Goal: Information Seeking & Learning: Learn about a topic

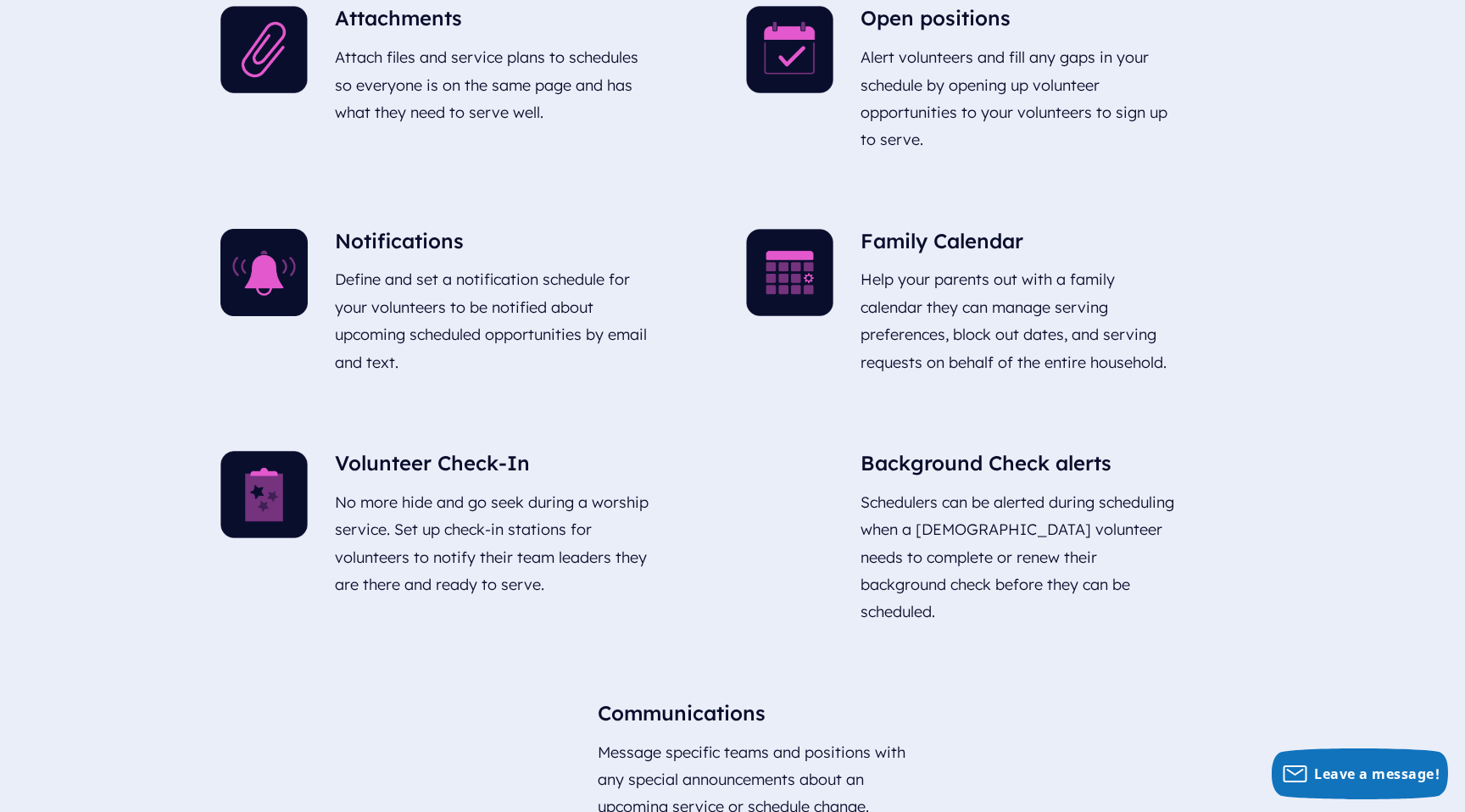
scroll to position [1678, 0]
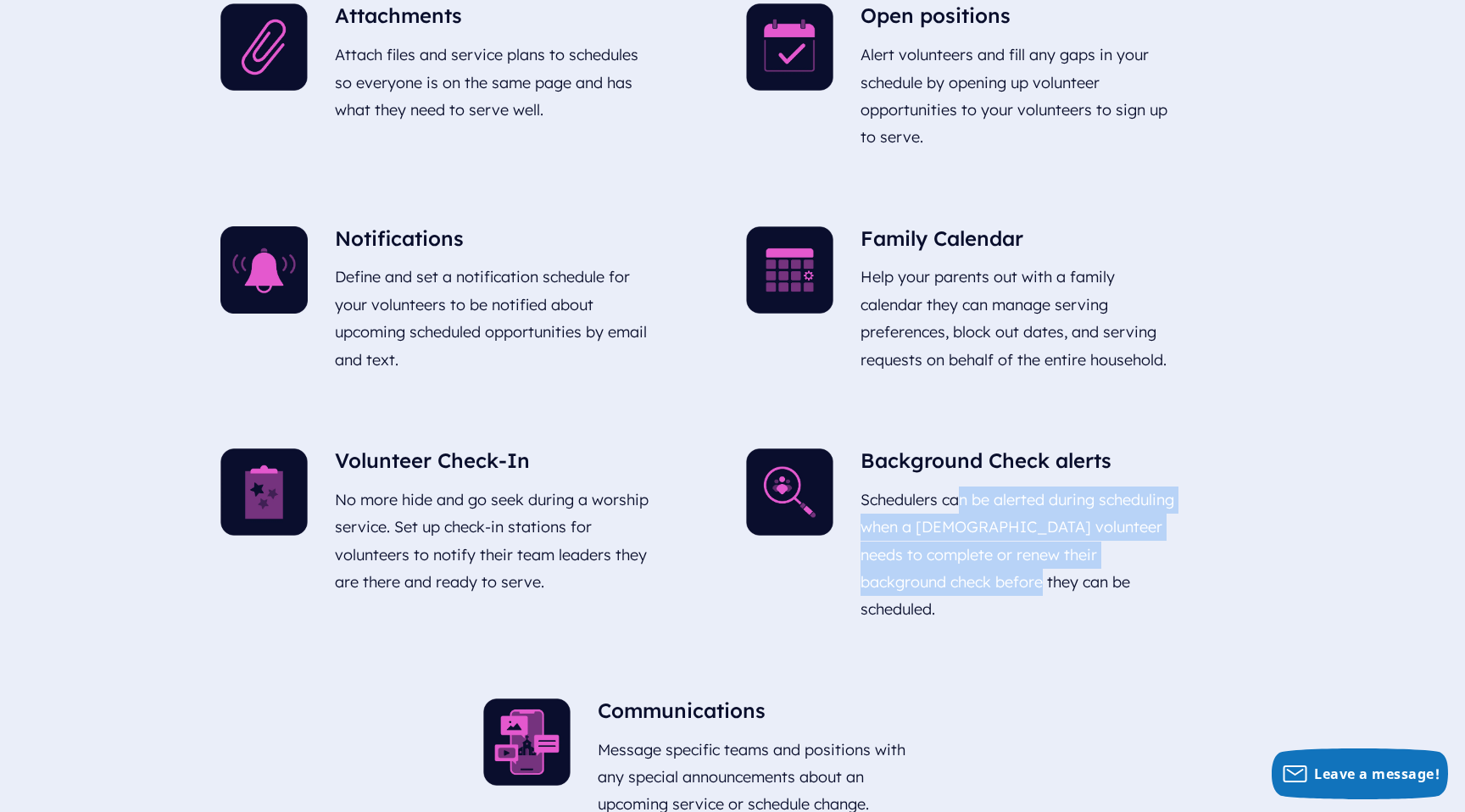
drag, startPoint x: 1035, startPoint y: 582, endPoint x: 960, endPoint y: 511, distance: 103.3
click at [960, 511] on p "Schedulers can be alerted during scheduling when a [DEMOGRAPHIC_DATA] volunteer…" at bounding box center [1019, 555] width 316 height 151
click at [965, 509] on p "Schedulers can be alerted during scheduling when a [DEMOGRAPHIC_DATA] volunteer…" at bounding box center [1019, 555] width 316 height 151
drag, startPoint x: 998, startPoint y: 589, endPoint x: 1057, endPoint y: 485, distance: 119.6
click at [1057, 485] on p "Schedulers can be alerted during scheduling when a [DEMOGRAPHIC_DATA] volunteer…" at bounding box center [1019, 555] width 316 height 151
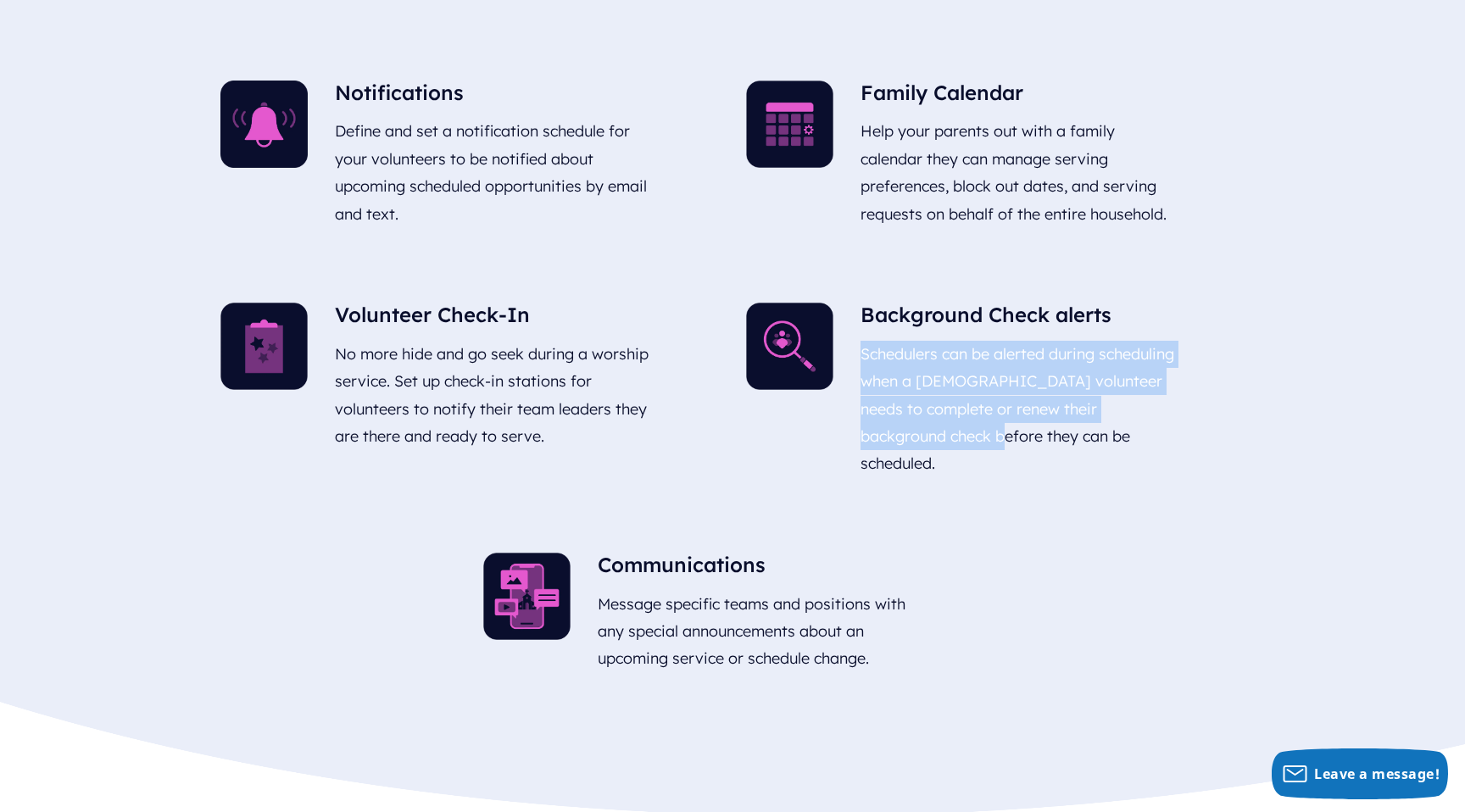
scroll to position [1828, 0]
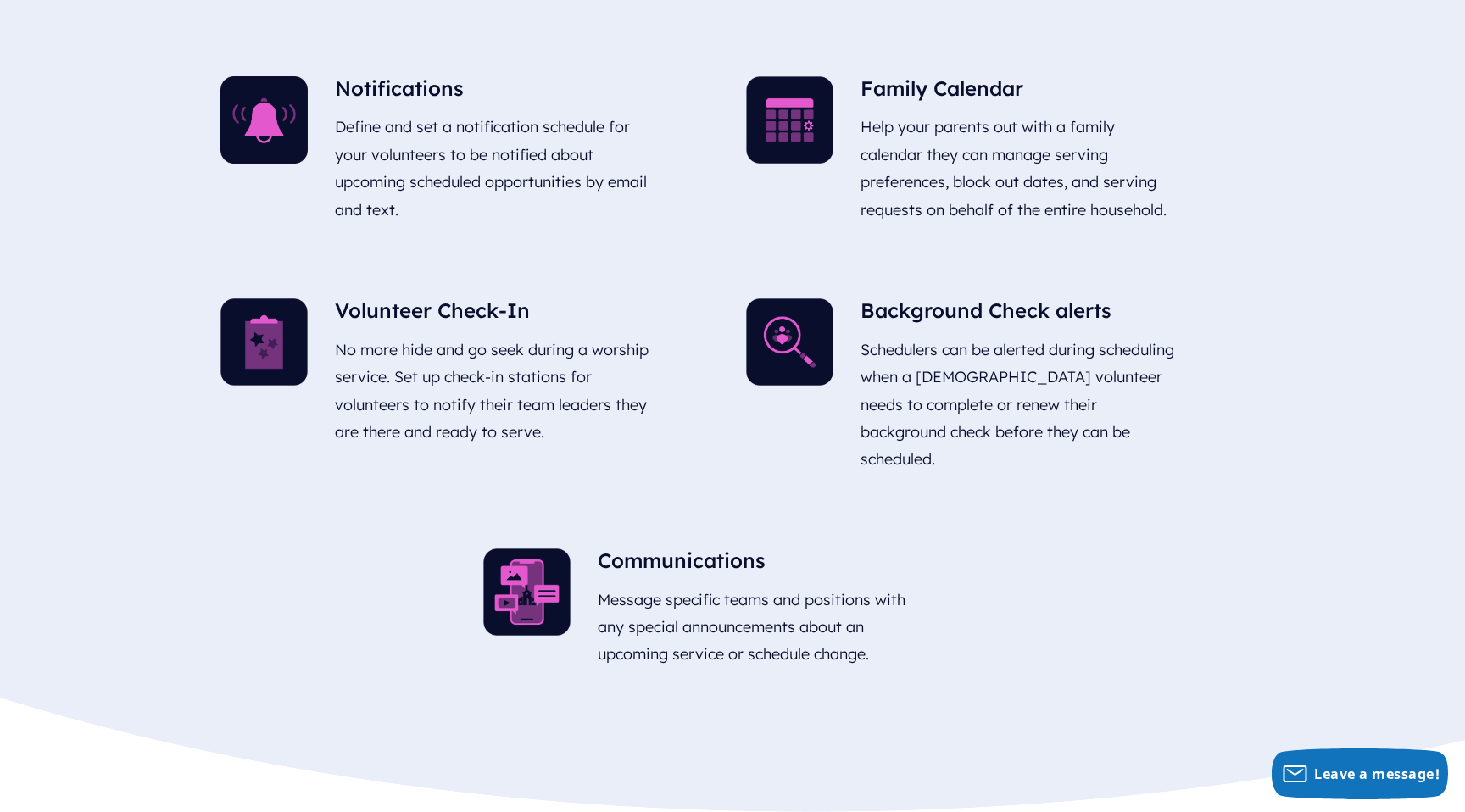
click at [992, 597] on div "Communications Message specific teams and positions with any special announceme…" at bounding box center [733, 632] width 526 height 195
drag, startPoint x: 761, startPoint y: 572, endPoint x: 722, endPoint y: 622, distance: 63.4
click at [722, 622] on p "Message specific teams and positions with any special announcements about an up…" at bounding box center [756, 628] width 316 height 96
click at [991, 638] on div "Communications Message specific teams and positions with any special announceme…" at bounding box center [733, 632] width 526 height 195
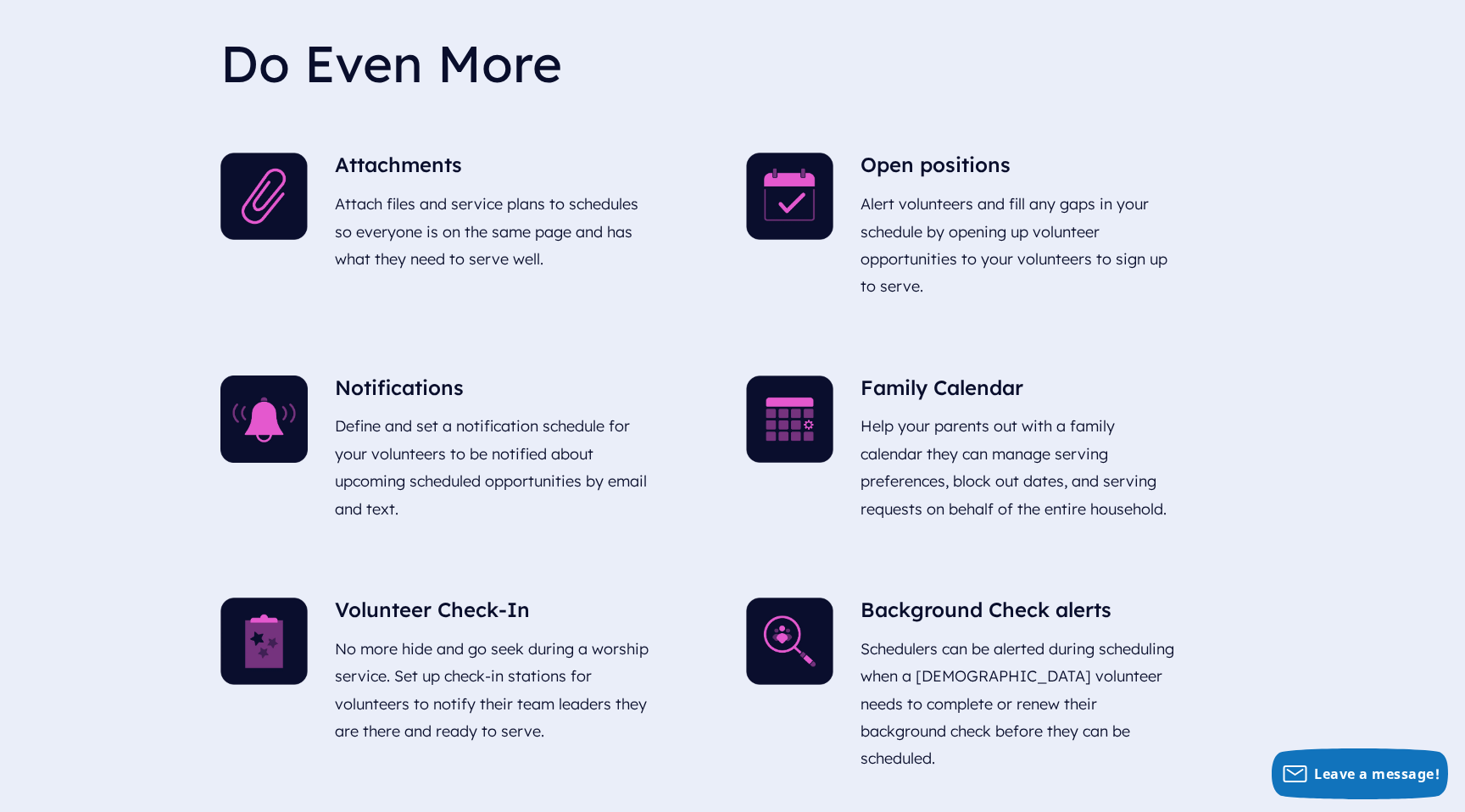
scroll to position [1527, 0]
